Goal: Task Accomplishment & Management: Use online tool/utility

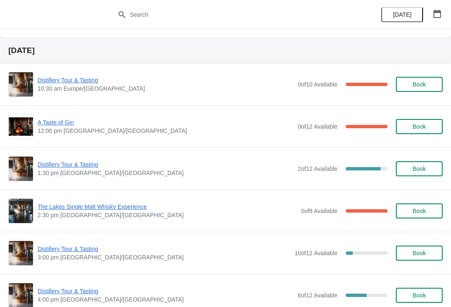
scroll to position [446, 0]
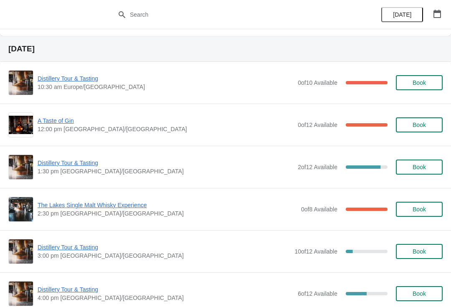
click at [74, 164] on span "Distillery Tour & Tasting" at bounding box center [166, 163] width 256 height 8
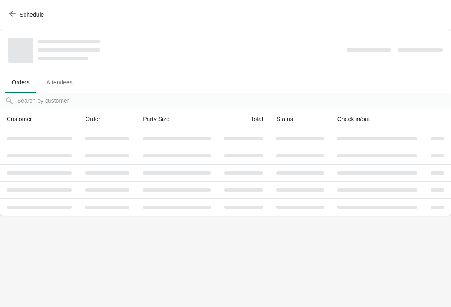
scroll to position [0, 0]
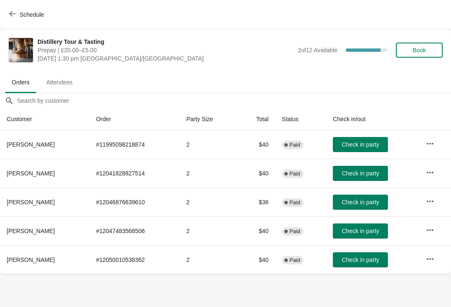
click at [426, 261] on icon "button" at bounding box center [430, 259] width 8 height 8
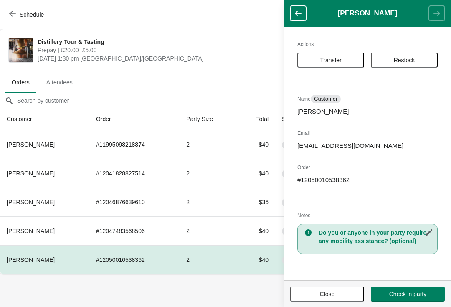
click at [340, 299] on button "Close" at bounding box center [327, 294] width 74 height 15
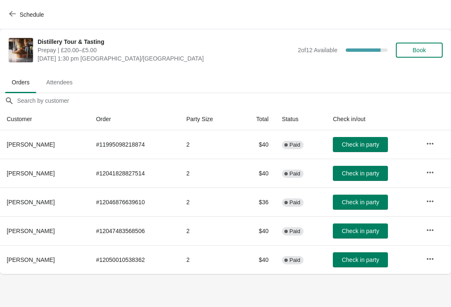
click at [17, 14] on span "Schedule" at bounding box center [27, 14] width 33 height 8
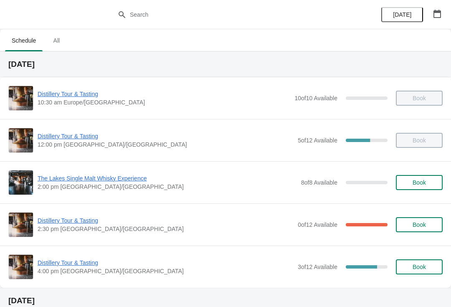
click at [108, 175] on span "The Lakes Single Malt Whisky Experience" at bounding box center [167, 178] width 259 height 8
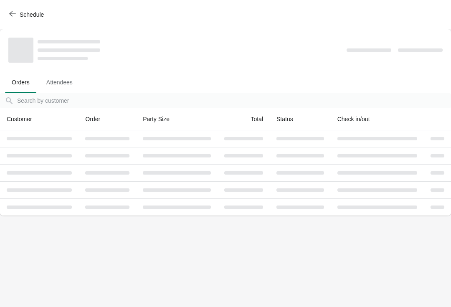
click at [25, 16] on span "Schedule" at bounding box center [32, 14] width 24 height 7
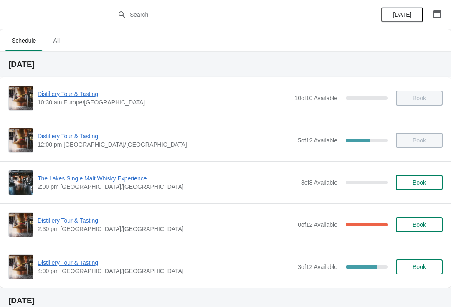
click at [92, 218] on span "Distillery Tour & Tasting" at bounding box center [166, 220] width 256 height 8
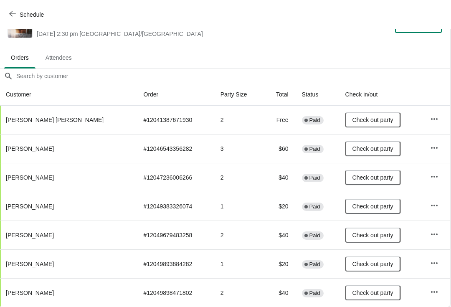
scroll to position [25, 0]
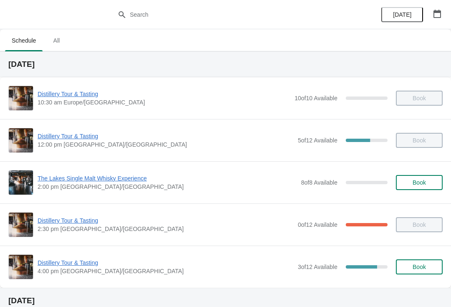
click at [75, 261] on span "Distillery Tour & Tasting" at bounding box center [166, 263] width 256 height 8
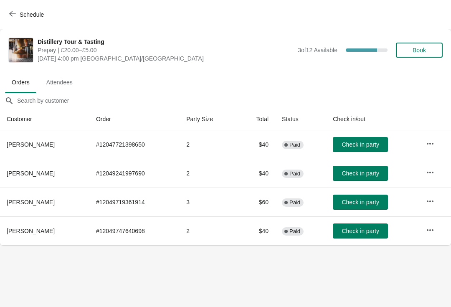
click at [360, 230] on span "Check in party" at bounding box center [360, 231] width 37 height 7
